Goal: Task Accomplishment & Management: Manage account settings

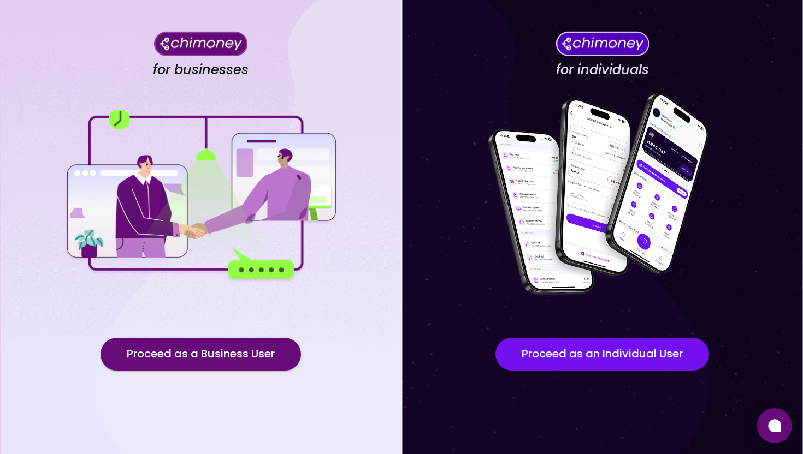
scroll to position [39, 0]
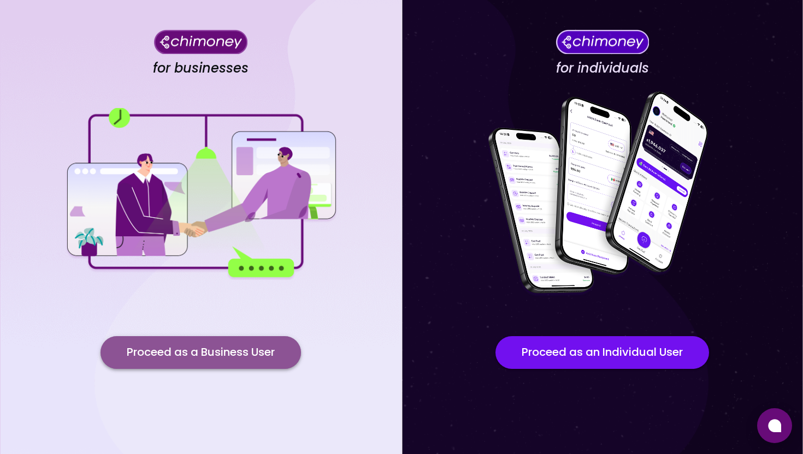
click at [240, 357] on button "Proceed as a Business User" at bounding box center [200, 352] width 200 height 33
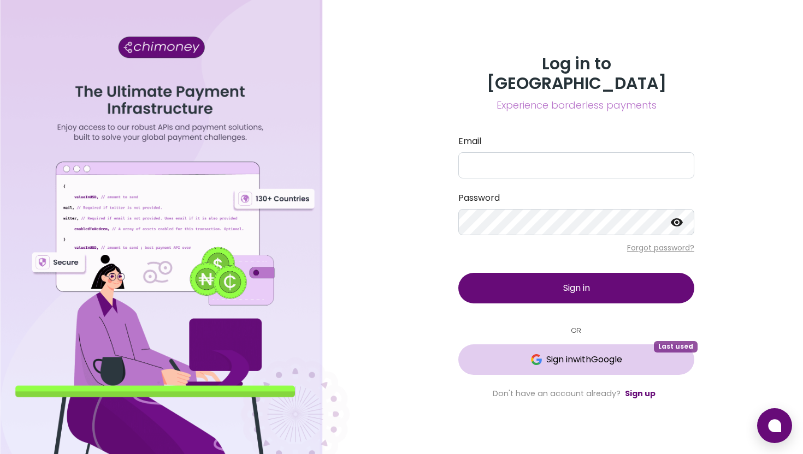
click at [636, 353] on span "Sign in with Google" at bounding box center [576, 359] width 192 height 13
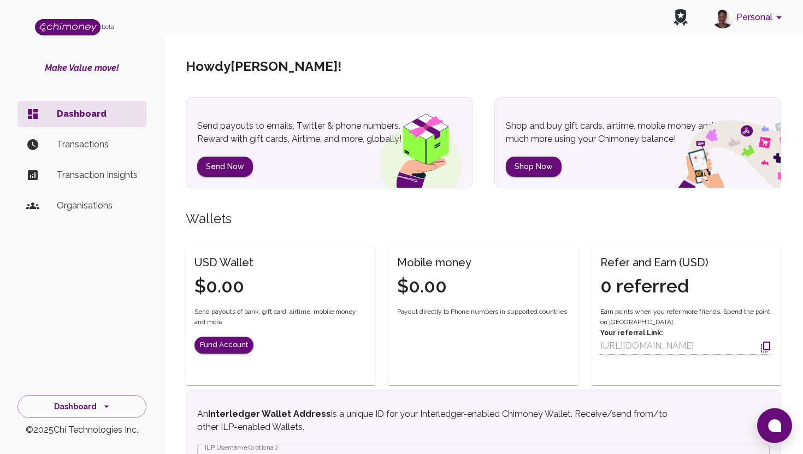
click at [124, 155] on li "Transactions" at bounding box center [81, 145] width 129 height 26
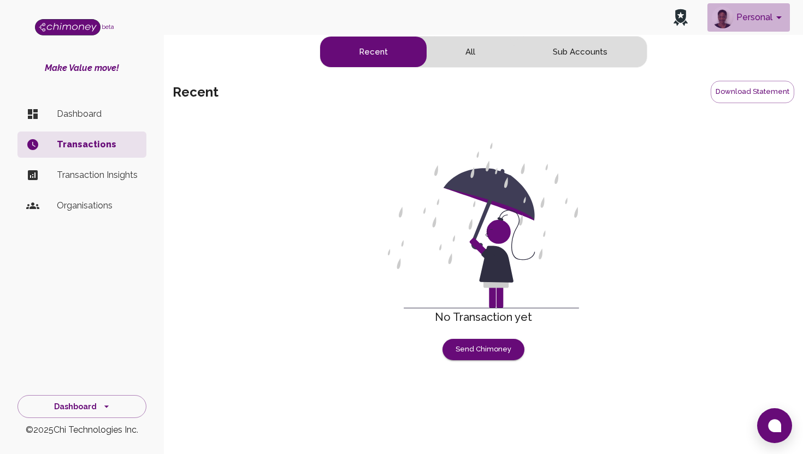
click at [766, 16] on button "Personal" at bounding box center [748, 17] width 82 height 28
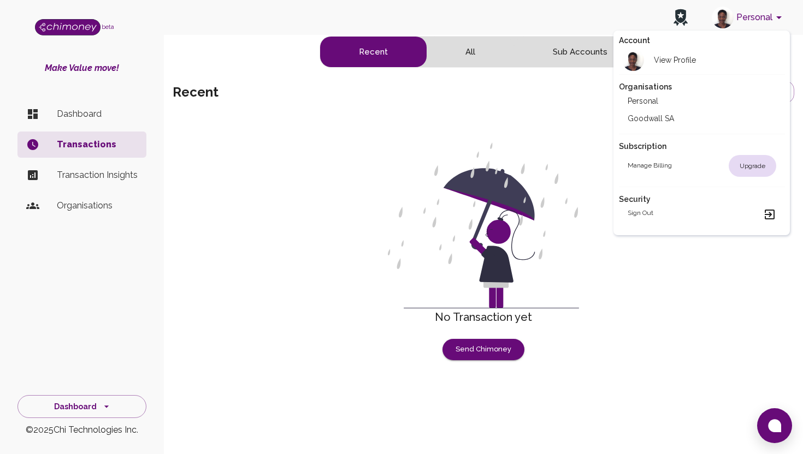
click at [683, 124] on li "Goodwall SA" at bounding box center [702, 118] width 166 height 17
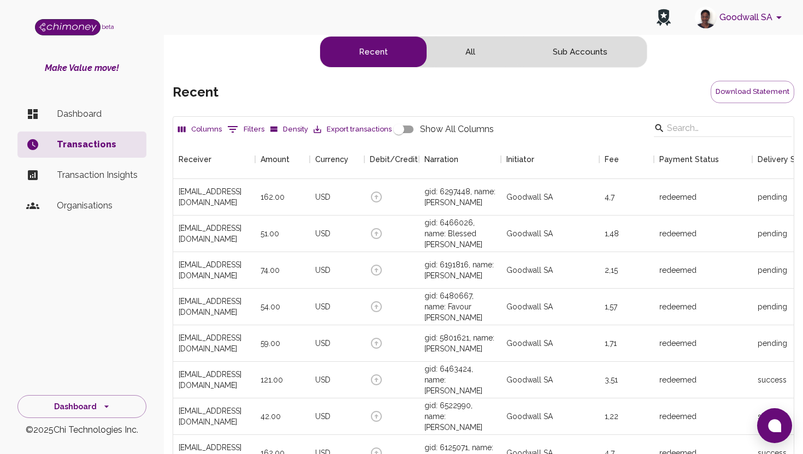
scroll to position [405, 620]
click at [701, 127] on input "Search" at bounding box center [721, 128] width 108 height 17
paste input "[EMAIL_ADDRESS][DOMAIN_NAME]"
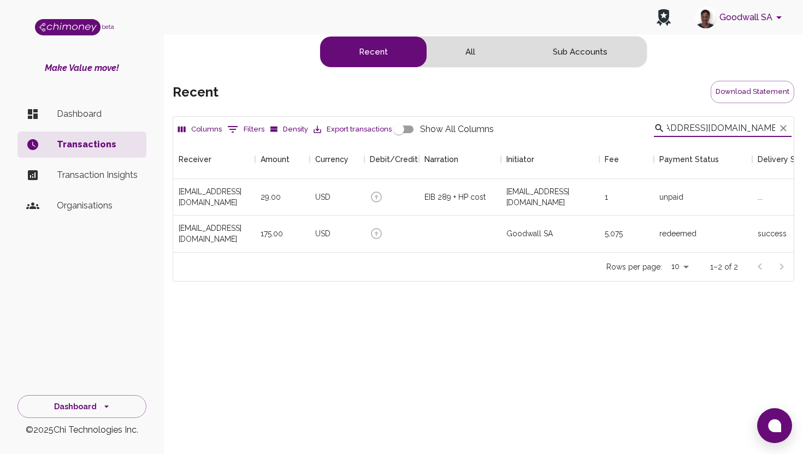
scroll to position [113, 620]
type input "[EMAIL_ADDRESS][DOMAIN_NAME]"
